Goal: Obtain resource: Download file/media

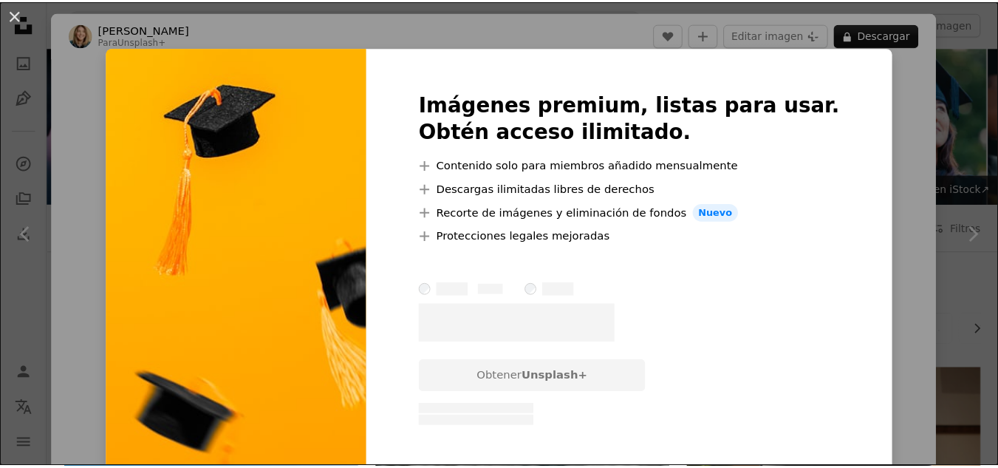
scroll to position [679, 0]
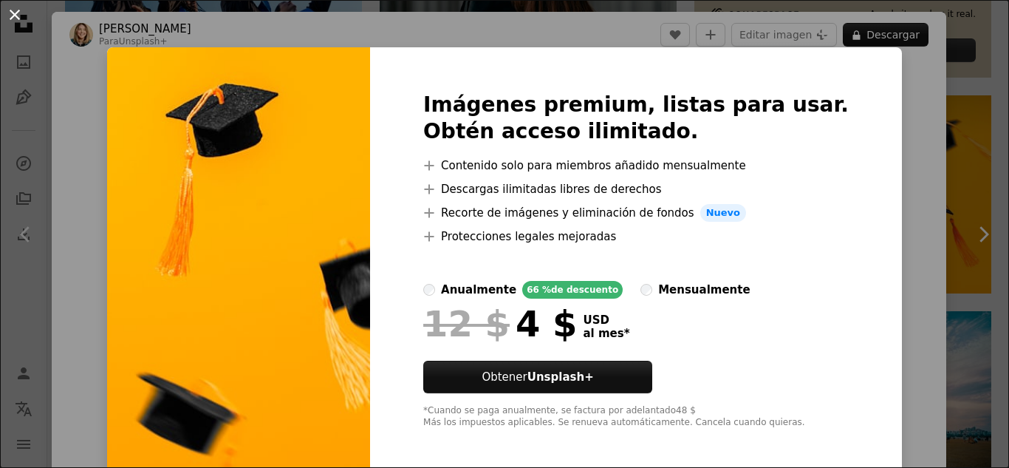
click at [14, 21] on button "An X shape" at bounding box center [15, 15] width 18 height 18
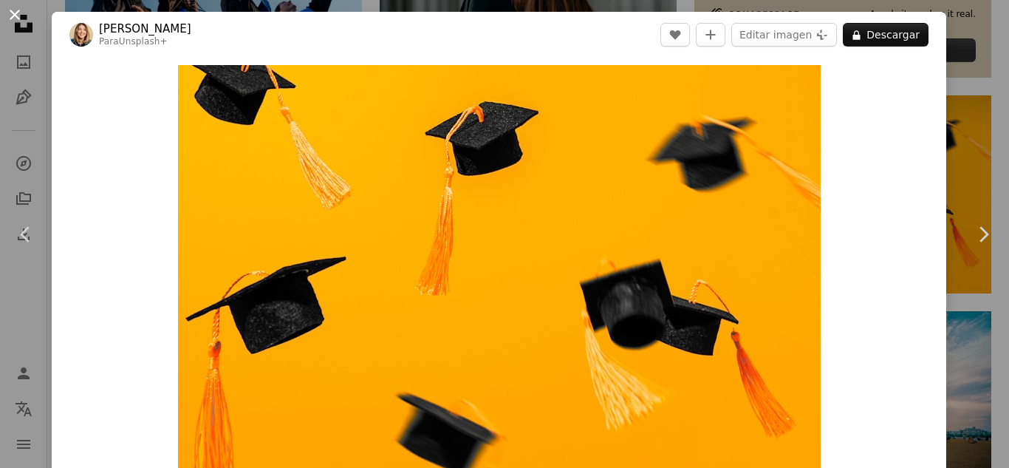
click at [13, 14] on button "An X shape" at bounding box center [15, 15] width 18 height 18
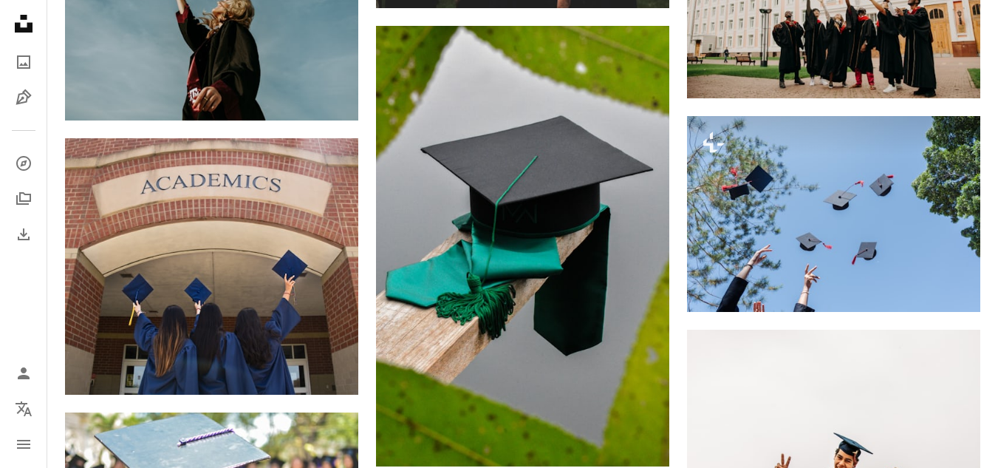
scroll to position [1439, 0]
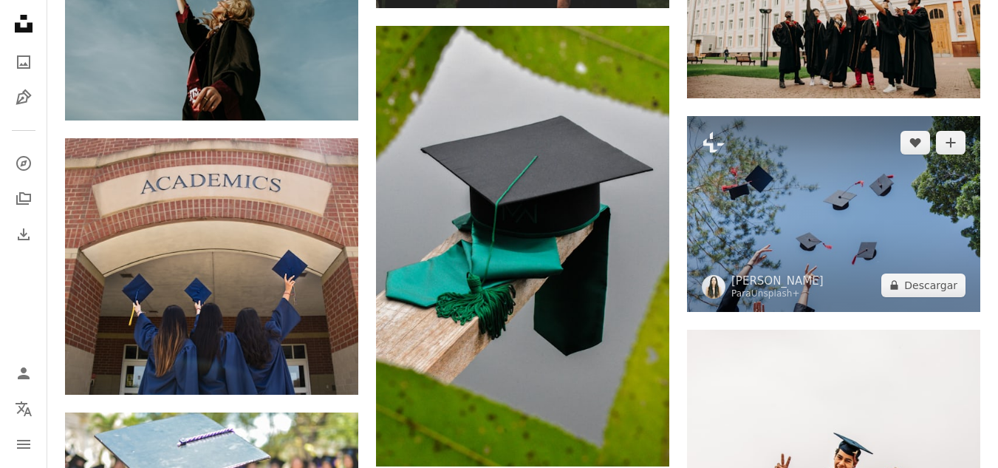
click at [806, 202] on img at bounding box center [833, 213] width 293 height 195
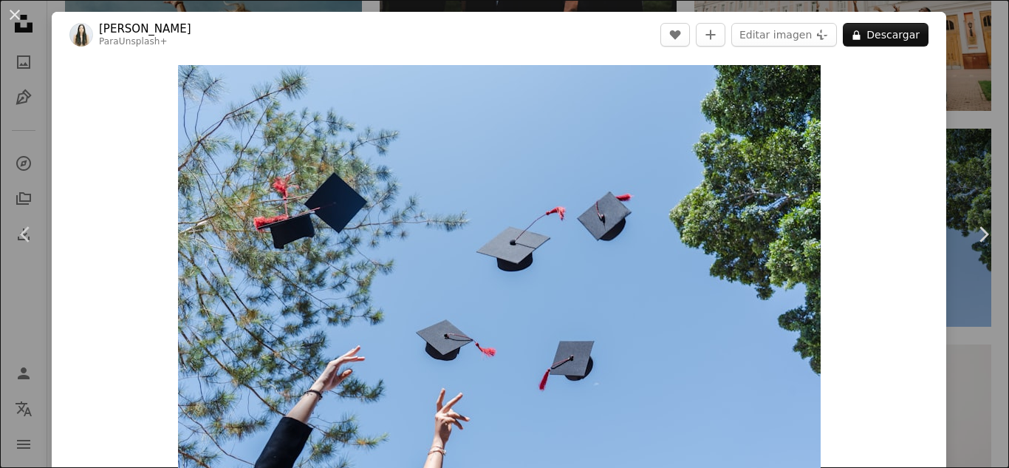
click at [18, 16] on button "An X shape" at bounding box center [15, 15] width 18 height 18
